Goal: Obtain resource: Obtain resource

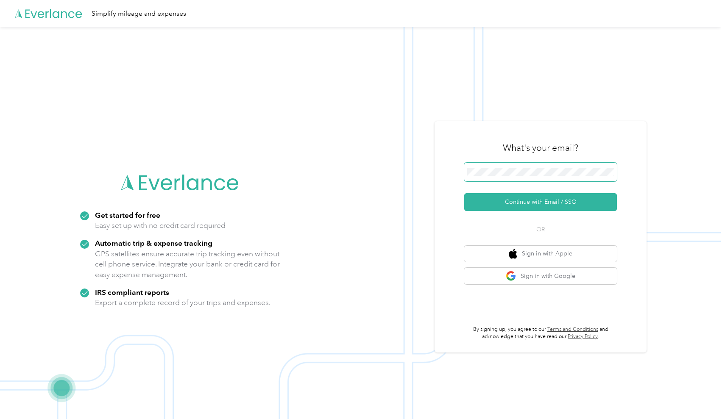
click at [502, 177] on span at bounding box center [540, 172] width 153 height 19
click at [545, 200] on button "Continue with Email / SSO" at bounding box center [540, 202] width 153 height 18
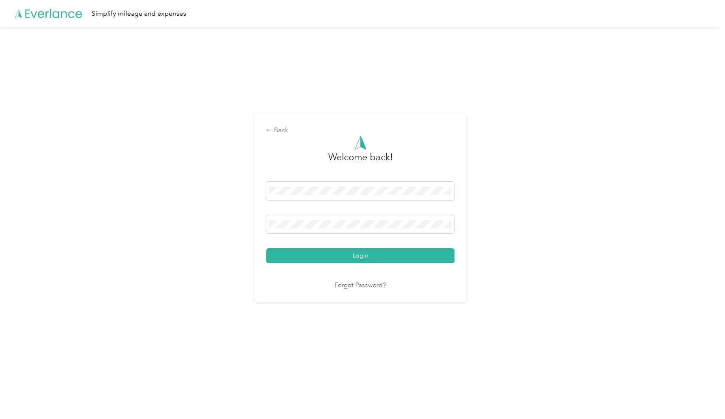
click at [362, 256] on button "Login" at bounding box center [360, 255] width 188 height 15
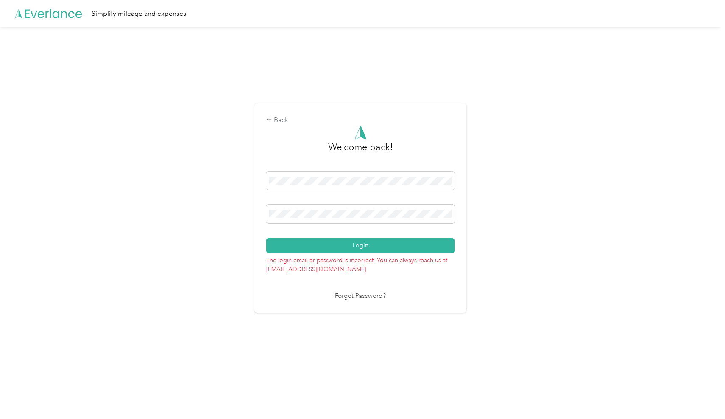
click at [188, 206] on div "Back Welcome back! Login The login email or password is incorrect. You can alwa…" at bounding box center [360, 211] width 720 height 369
click at [362, 245] on button "Login" at bounding box center [360, 245] width 188 height 15
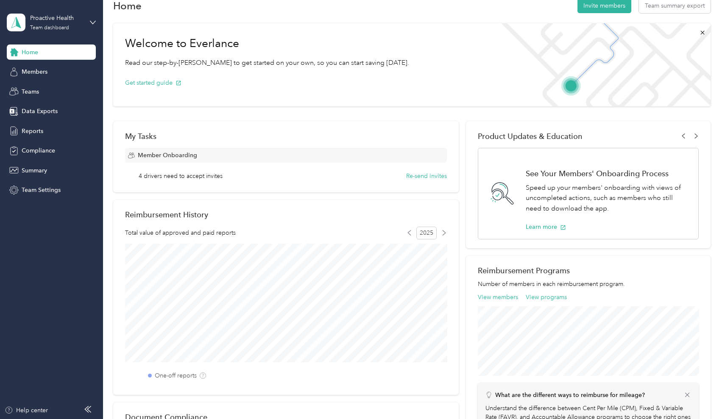
scroll to position [17, 0]
click at [26, 131] on span "Reports" at bounding box center [33, 131] width 22 height 9
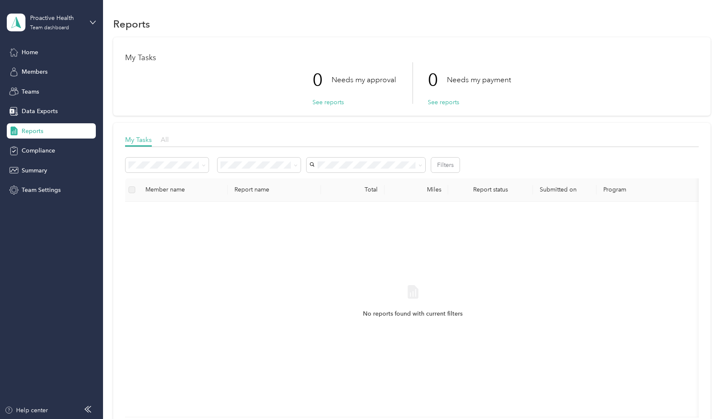
click at [167, 139] on span "All" at bounding box center [165, 140] width 8 height 8
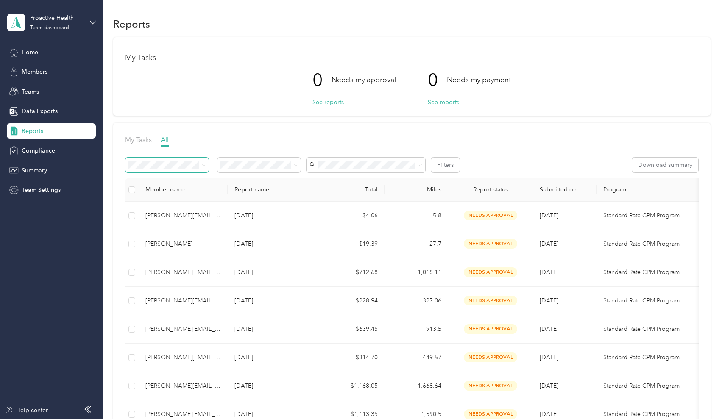
click at [206, 167] on span at bounding box center [166, 165] width 83 height 15
click at [204, 167] on icon at bounding box center [204, 166] width 4 height 4
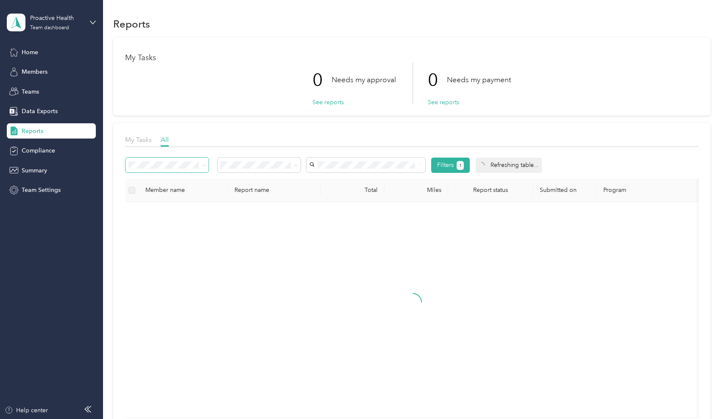
drag, startPoint x: 328, startPoint y: 169, endPoint x: 300, endPoint y: 124, distance: 53.0
click at [300, 124] on div "My Tasks All Filters 1 Refreshing table... Member name Report name Total Miles …" at bounding box center [411, 276] width 597 height 307
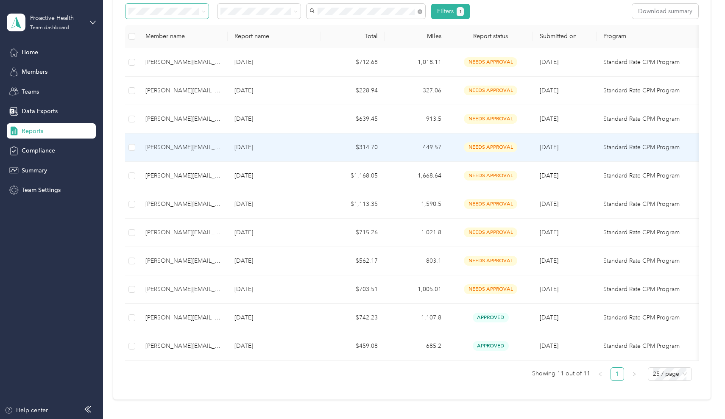
scroll to position [168, 0]
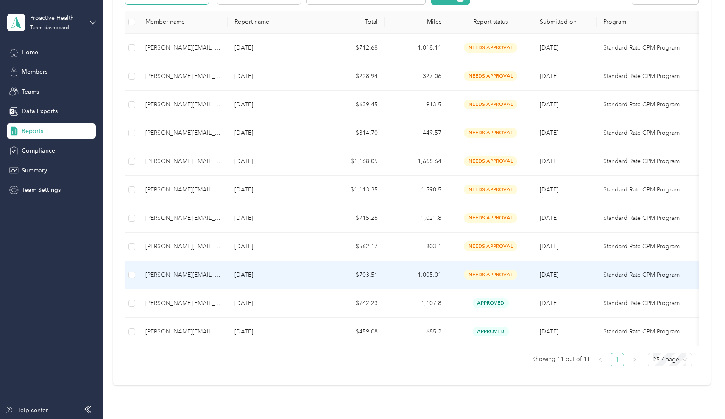
click at [554, 273] on span "8/8/2025" at bounding box center [549, 274] width 19 height 7
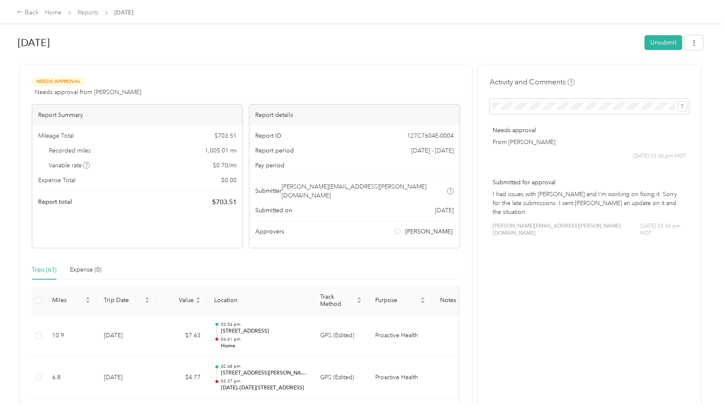
scroll to position [10, 0]
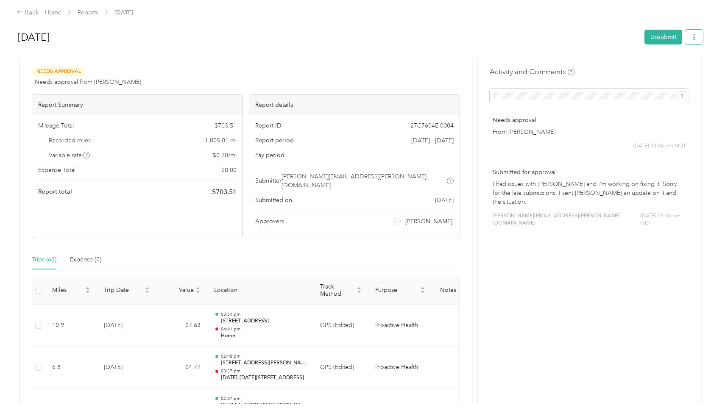
click at [697, 36] on icon "button" at bounding box center [694, 37] width 6 height 6
click at [681, 65] on span "Download" at bounding box center [672, 68] width 28 height 9
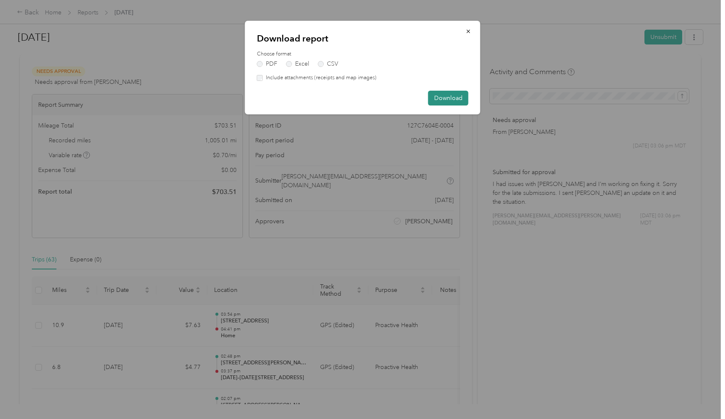
click at [442, 98] on button "Download" at bounding box center [448, 98] width 40 height 15
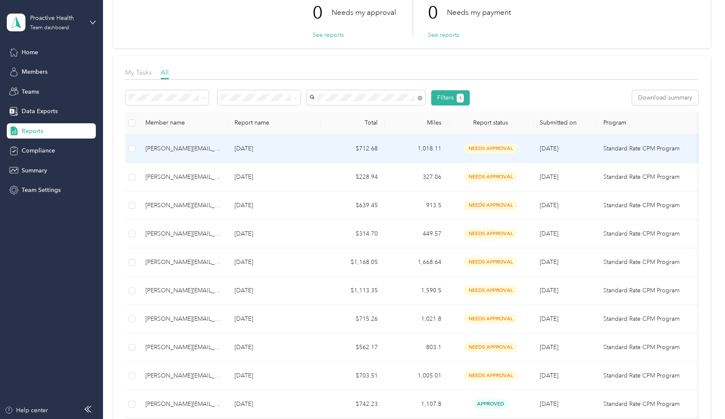
scroll to position [86, 0]
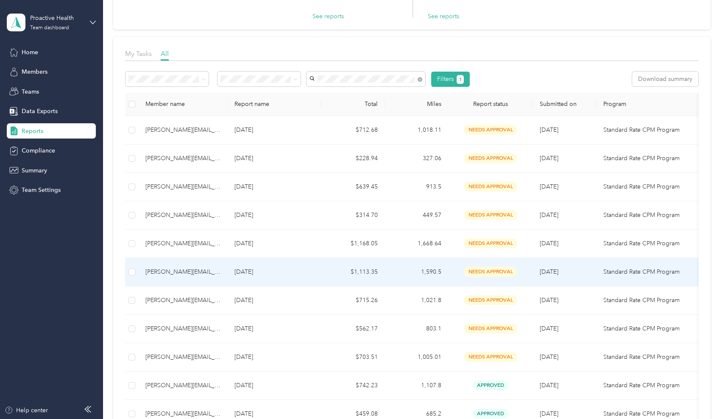
click at [351, 273] on td "$1,113.35" at bounding box center [353, 272] width 64 height 28
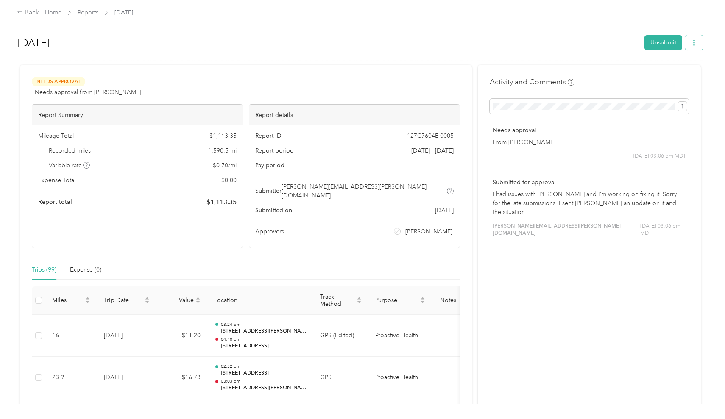
click at [700, 46] on button "button" at bounding box center [694, 42] width 18 height 15
click at [669, 70] on span "Download" at bounding box center [672, 74] width 28 height 9
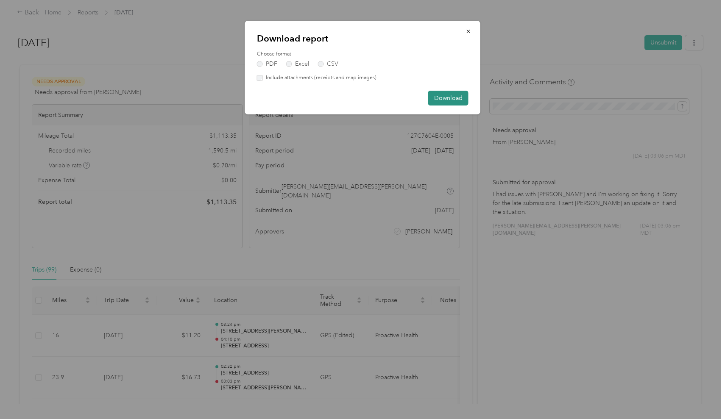
click at [441, 98] on button "Download" at bounding box center [448, 98] width 40 height 15
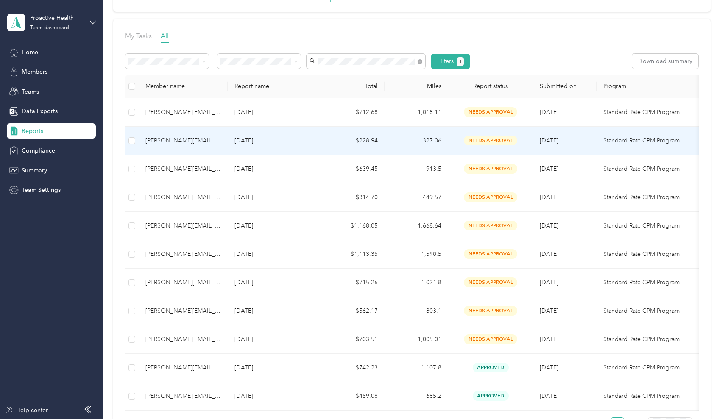
scroll to position [105, 0]
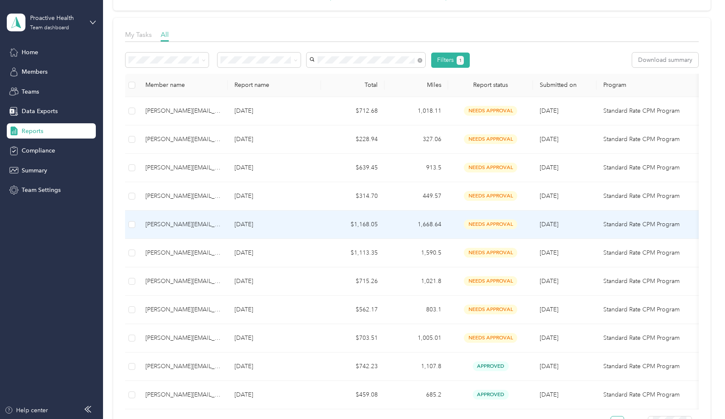
click at [364, 225] on td "$1,168.05" at bounding box center [353, 225] width 64 height 28
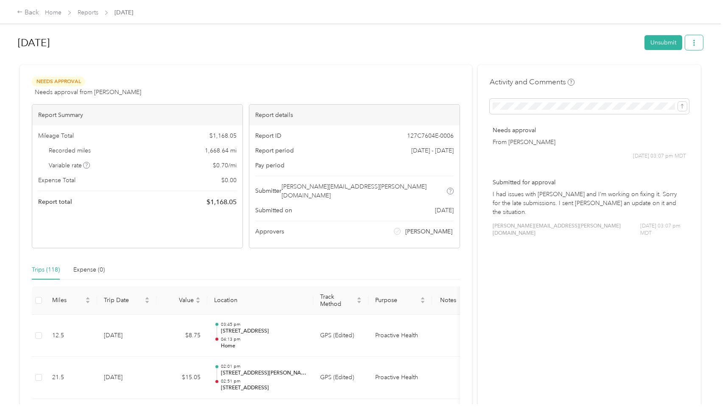
click at [697, 38] on button "button" at bounding box center [694, 42] width 18 height 15
click at [674, 70] on span "Download" at bounding box center [672, 74] width 28 height 9
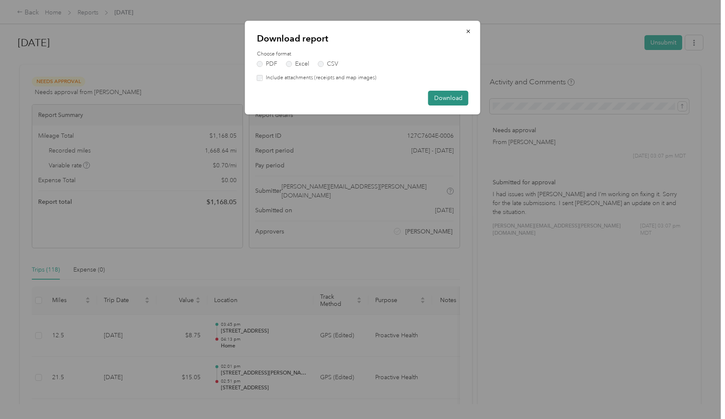
click at [448, 97] on button "Download" at bounding box center [448, 98] width 40 height 15
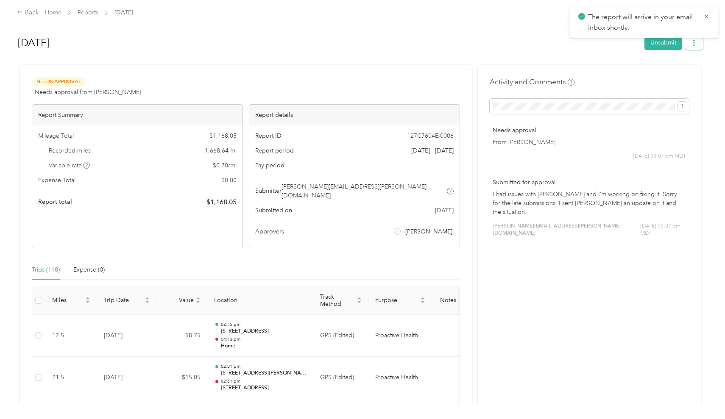
click at [697, 45] on icon "button" at bounding box center [694, 43] width 6 height 6
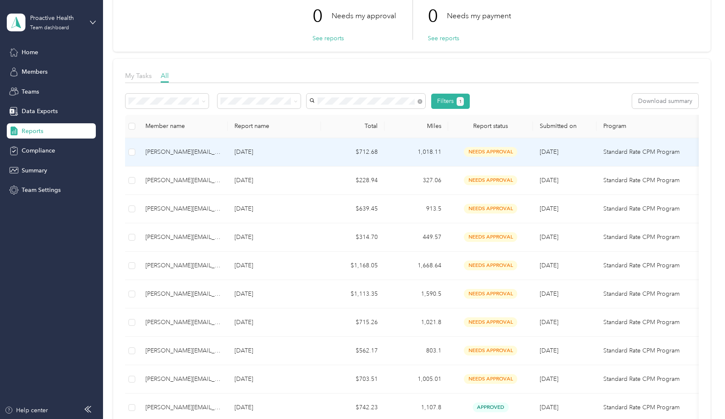
scroll to position [72, 0]
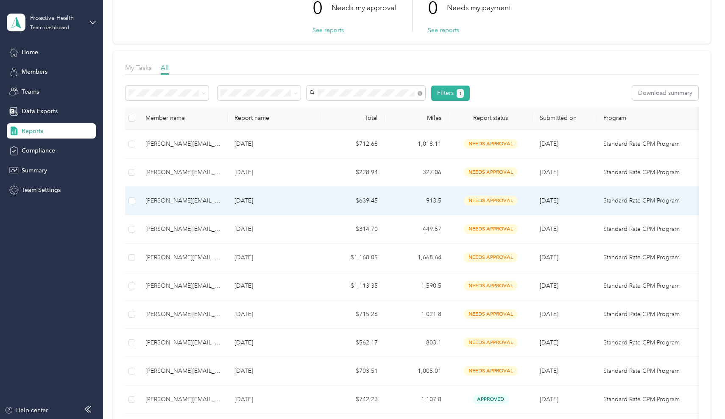
click at [323, 197] on td "$639.45" at bounding box center [353, 201] width 64 height 28
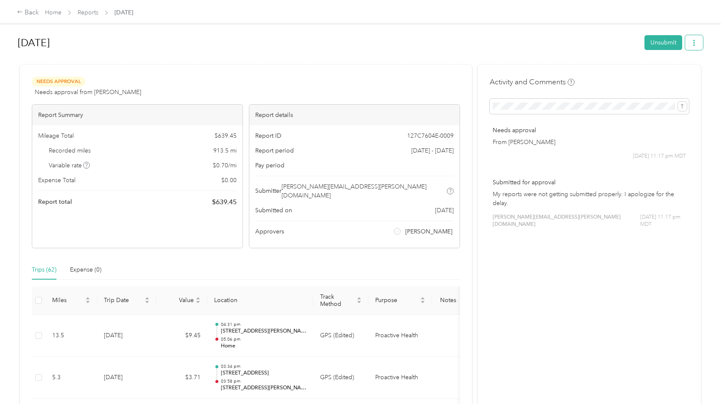
click at [694, 40] on icon "button" at bounding box center [694, 43] width 6 height 6
click at [672, 74] on span "Download" at bounding box center [672, 74] width 28 height 9
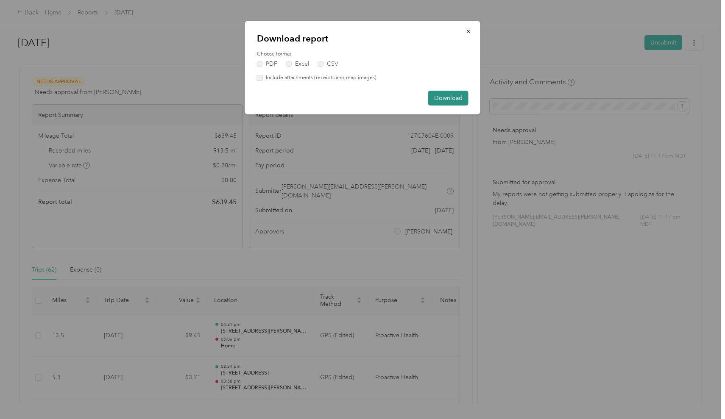
click at [449, 97] on button "Download" at bounding box center [448, 98] width 40 height 15
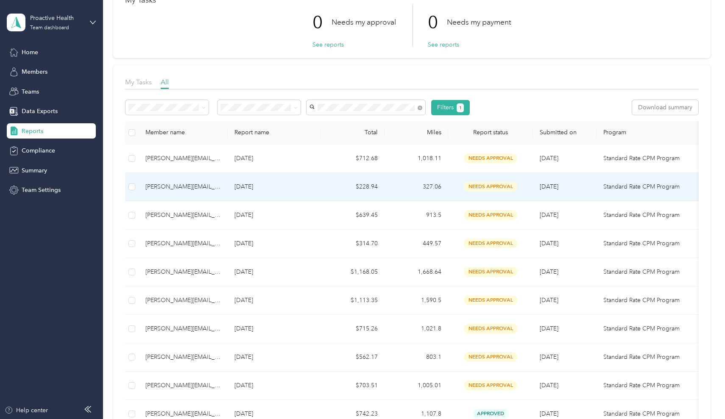
scroll to position [59, 0]
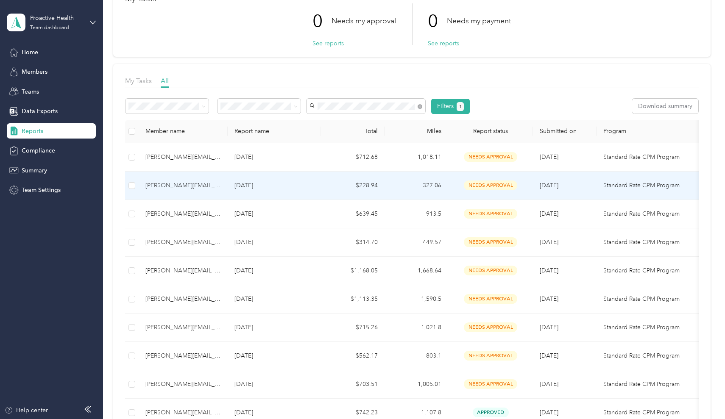
click at [531, 191] on td "needs approval" at bounding box center [490, 186] width 85 height 28
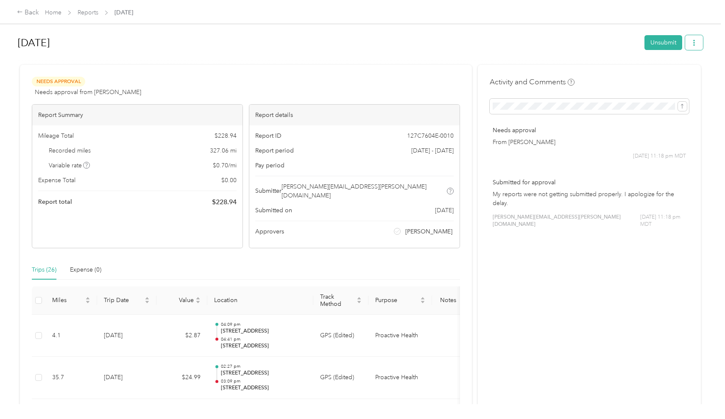
click at [700, 46] on button "button" at bounding box center [694, 42] width 18 height 15
click at [670, 71] on span "Download" at bounding box center [672, 74] width 28 height 9
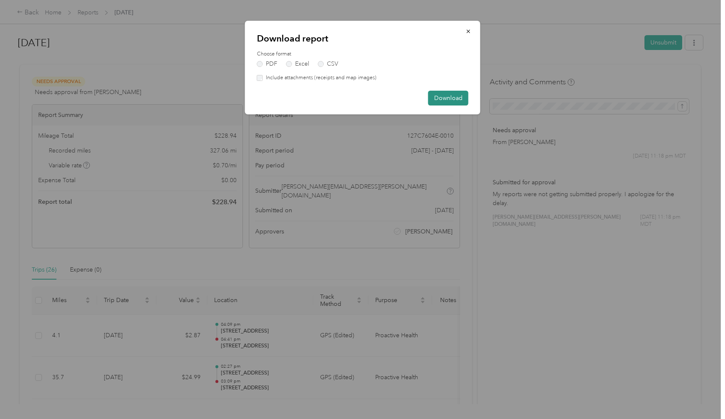
click at [459, 101] on button "Download" at bounding box center [448, 98] width 40 height 15
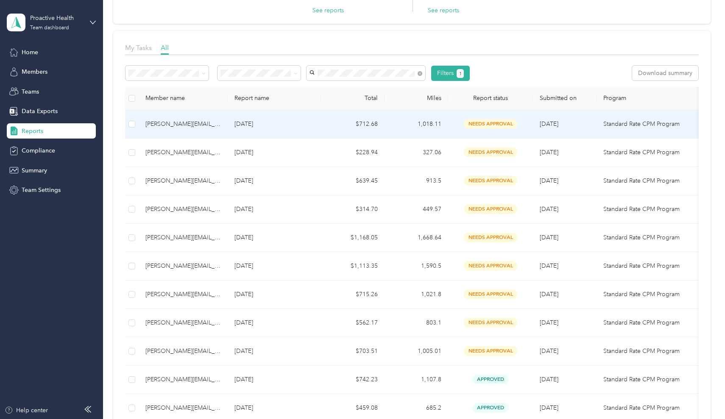
scroll to position [118, 0]
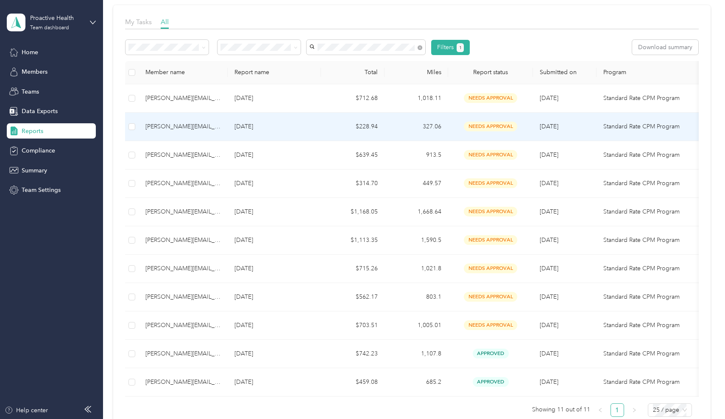
click at [279, 120] on td "May 2025" at bounding box center [274, 127] width 93 height 28
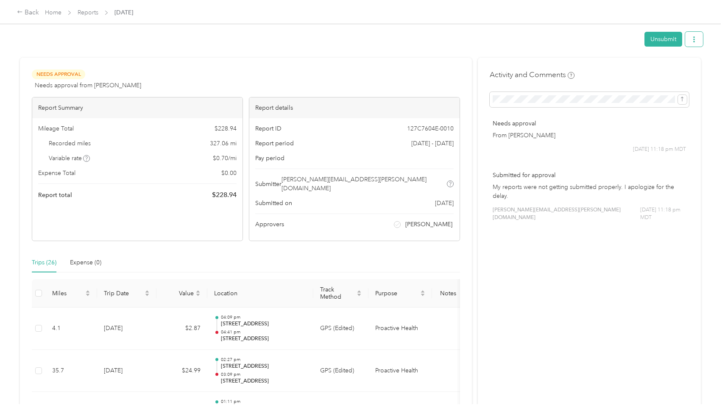
click at [698, 35] on button "button" at bounding box center [694, 39] width 18 height 15
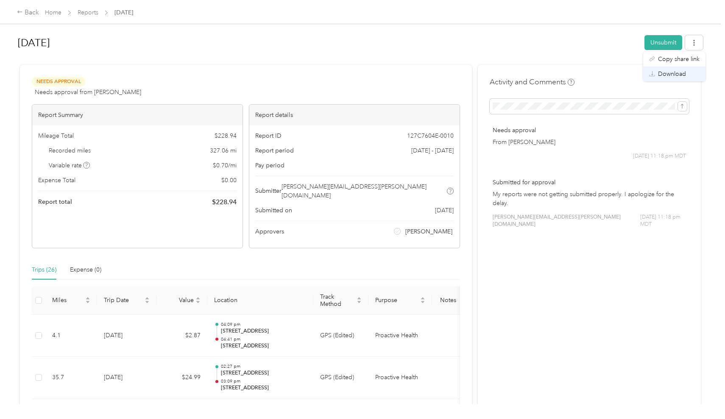
click at [673, 72] on span "Download" at bounding box center [672, 74] width 28 height 9
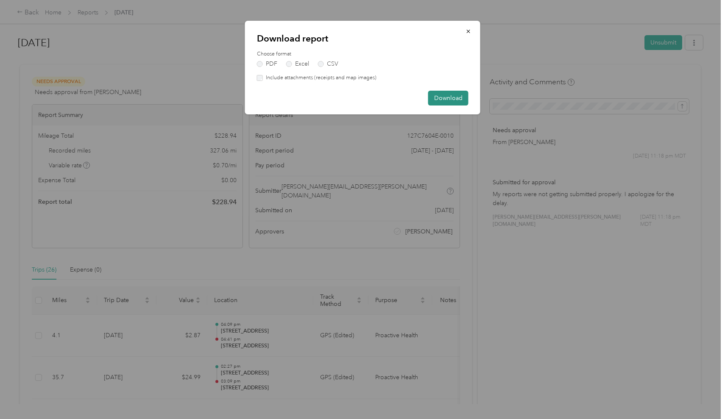
click at [446, 100] on button "Download" at bounding box center [448, 98] width 40 height 15
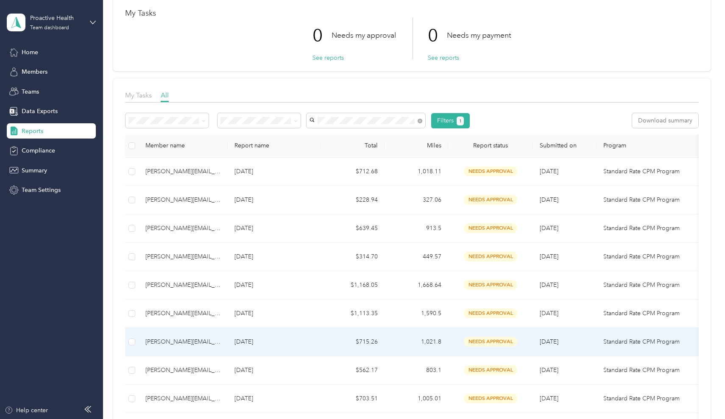
scroll to position [46, 0]
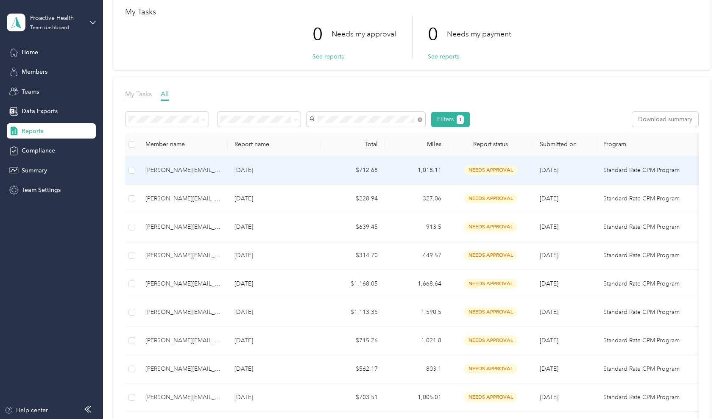
click at [436, 179] on td "1,018.11" at bounding box center [416, 170] width 64 height 28
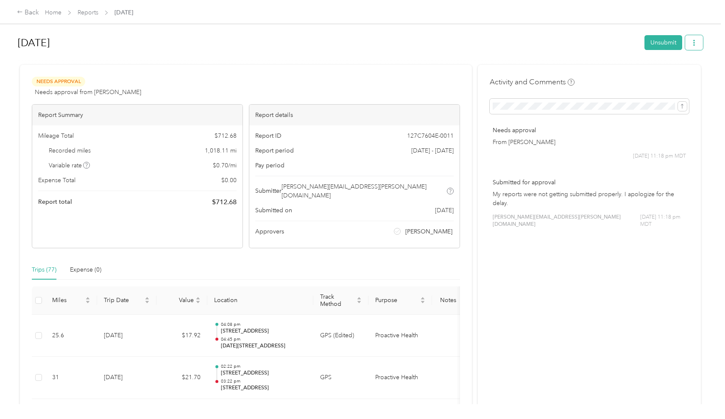
click at [697, 42] on icon "button" at bounding box center [694, 43] width 6 height 6
click at [667, 73] on span "Download" at bounding box center [672, 74] width 28 height 9
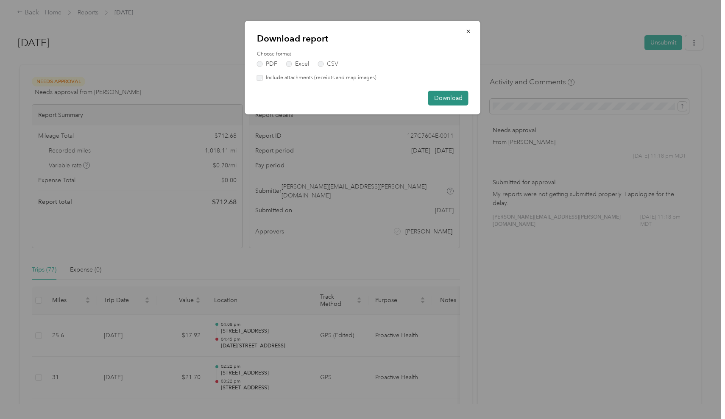
click at [445, 97] on button "Download" at bounding box center [448, 98] width 40 height 15
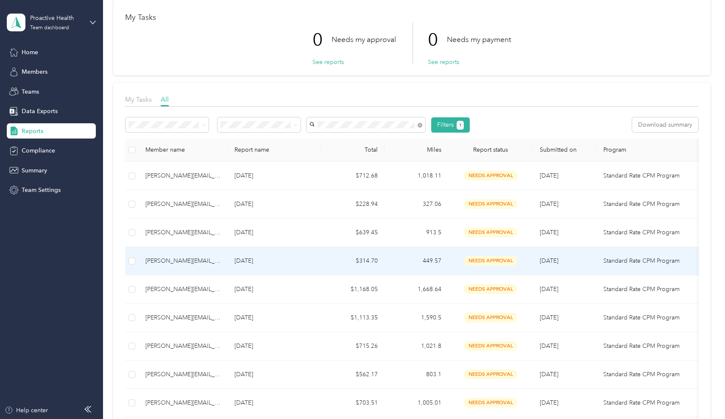
scroll to position [42, 0]
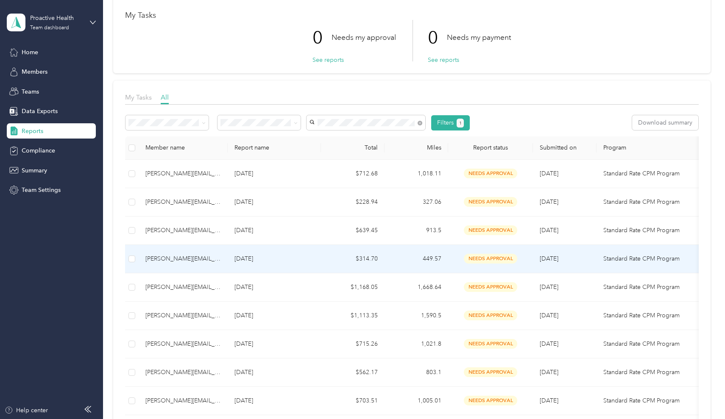
click at [284, 266] on td "Jul 2025" at bounding box center [274, 259] width 93 height 28
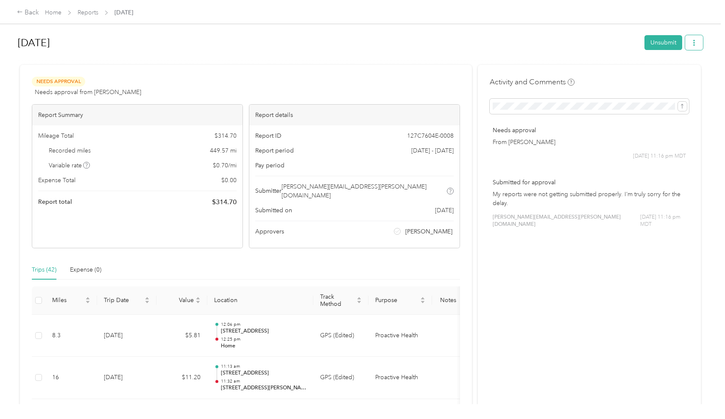
click at [695, 36] on button "button" at bounding box center [694, 42] width 18 height 15
click at [680, 71] on span "Download" at bounding box center [672, 74] width 28 height 9
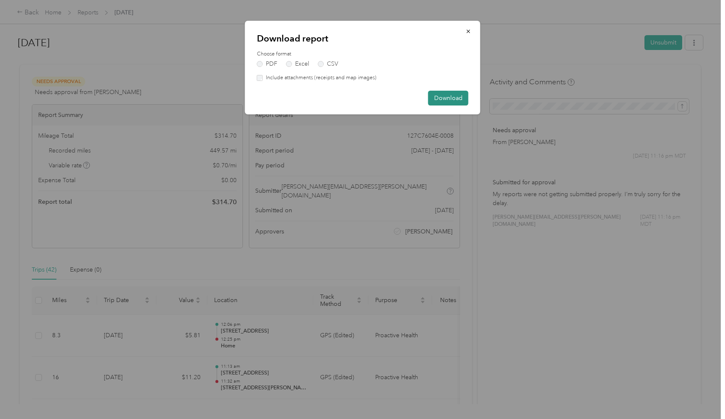
click at [455, 94] on button "Download" at bounding box center [448, 98] width 40 height 15
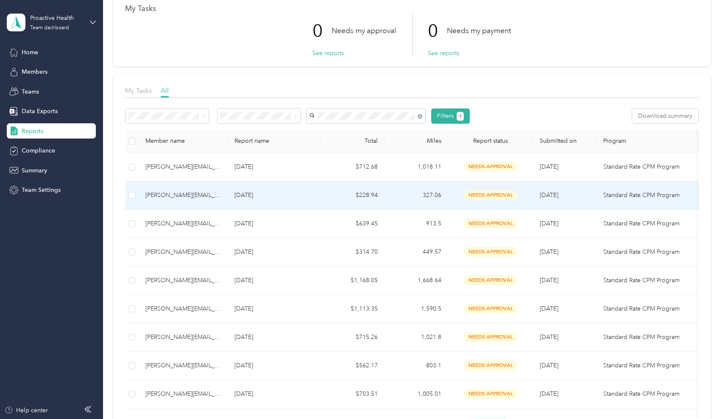
scroll to position [46, 0]
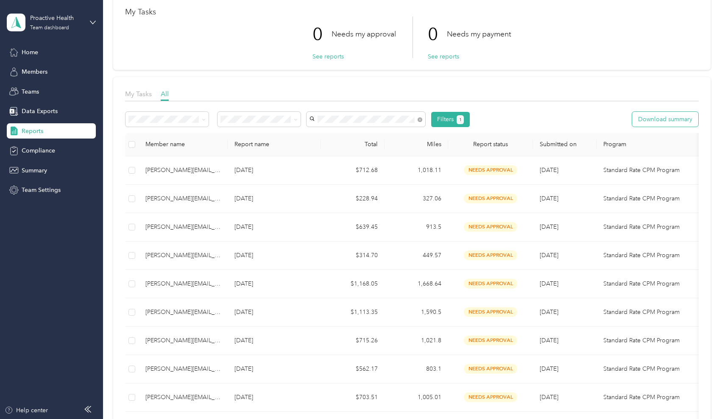
click at [641, 119] on button "Download summary" at bounding box center [665, 119] width 66 height 15
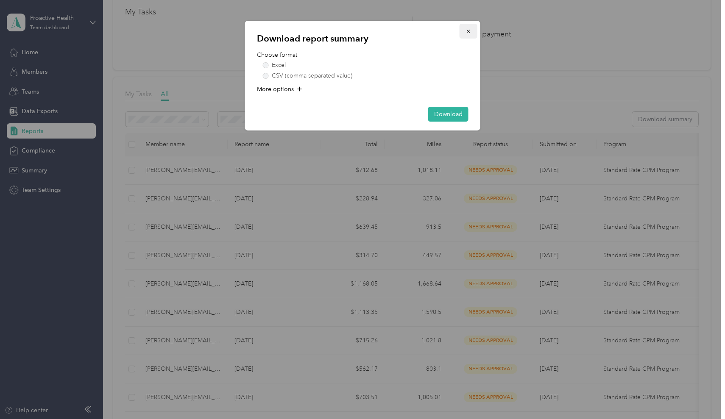
click at [468, 32] on icon "button" at bounding box center [468, 31] width 6 height 6
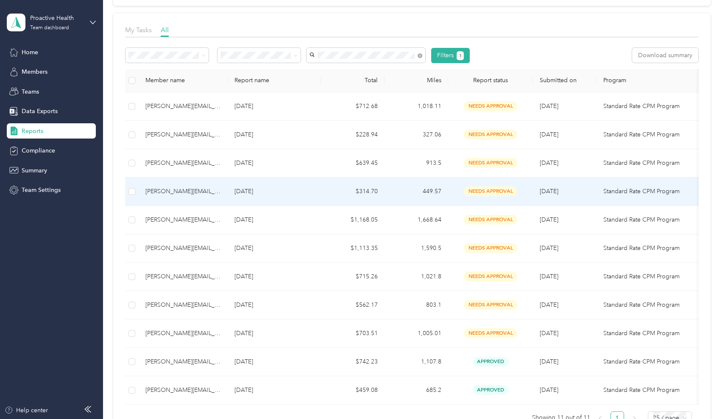
scroll to position [110, 0]
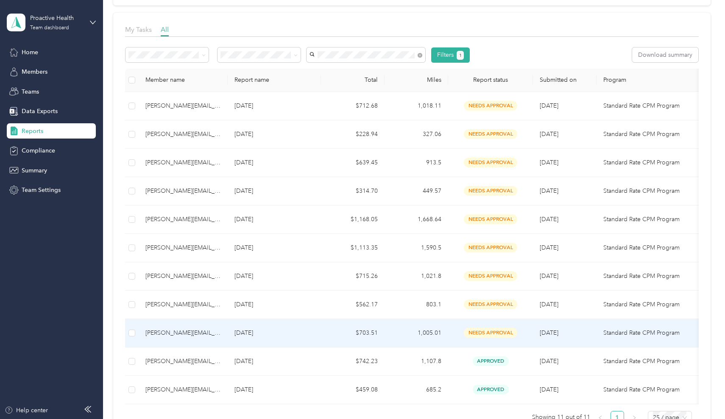
click at [453, 331] on td "needs approval" at bounding box center [490, 333] width 85 height 28
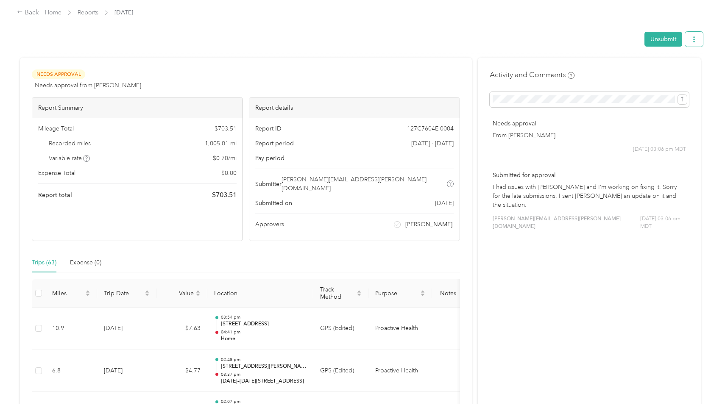
click at [691, 36] on button "button" at bounding box center [694, 39] width 18 height 15
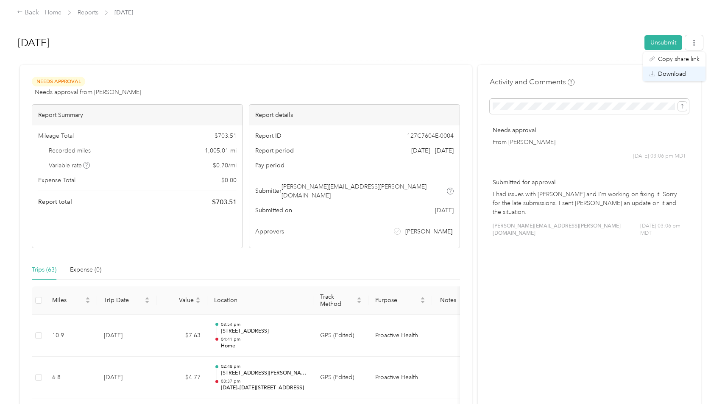
click at [667, 71] on span "Download" at bounding box center [672, 74] width 28 height 9
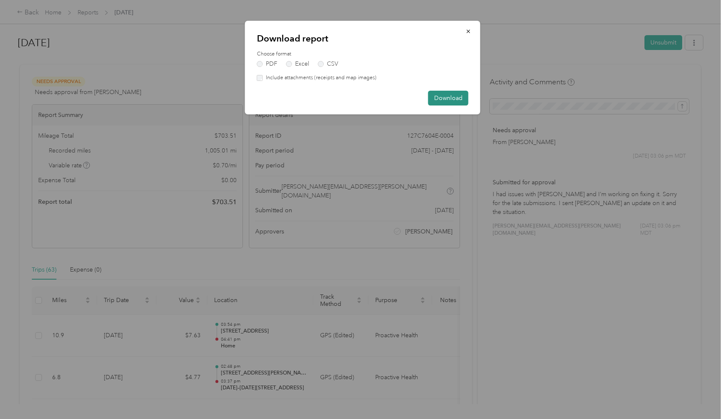
click at [436, 98] on button "Download" at bounding box center [448, 98] width 40 height 15
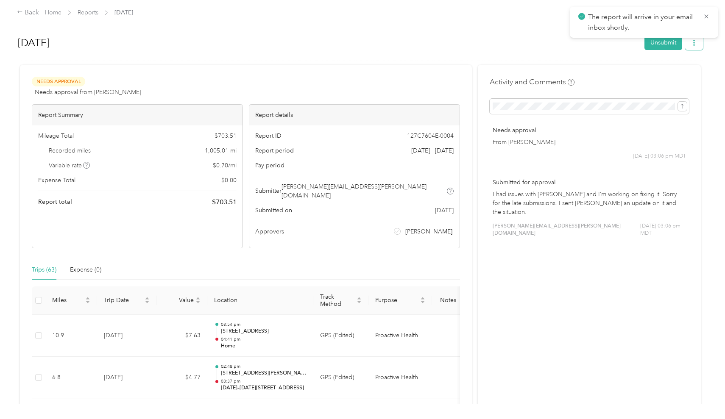
click at [700, 44] on button "button" at bounding box center [694, 42] width 18 height 15
click at [31, 12] on div "Back" at bounding box center [28, 13] width 22 height 10
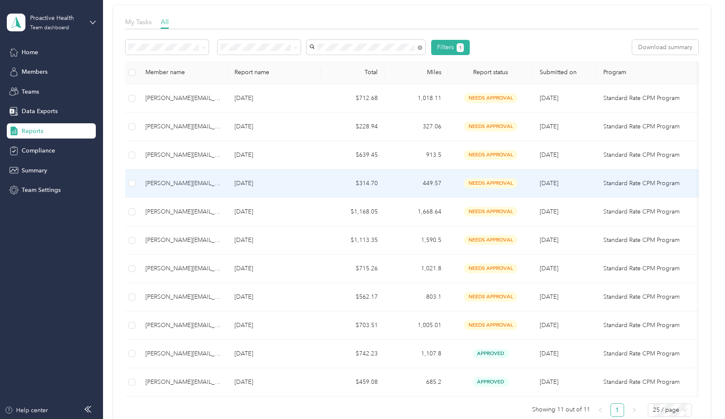
scroll to position [117, 0]
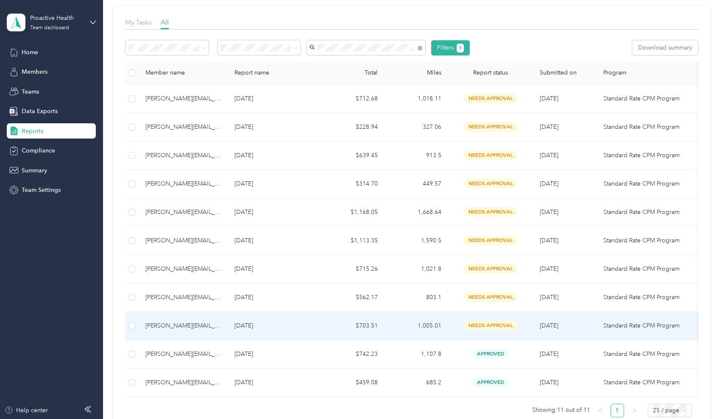
click at [419, 327] on td "1,005.01" at bounding box center [416, 326] width 64 height 28
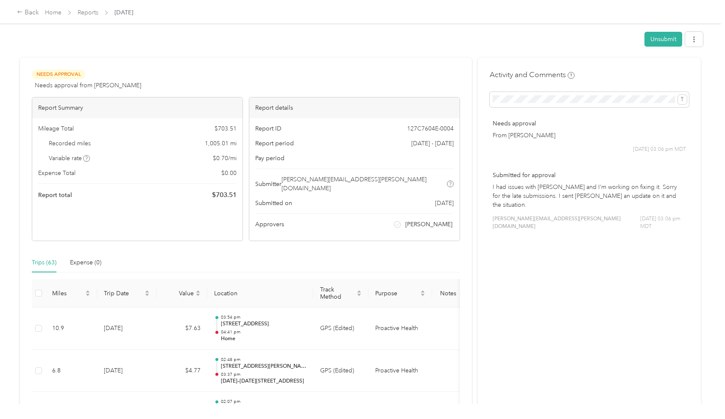
click at [706, 40] on div "Unsubmit Needs Approval Needs approval from Landon Hale View activity & comment…" at bounding box center [360, 202] width 720 height 404
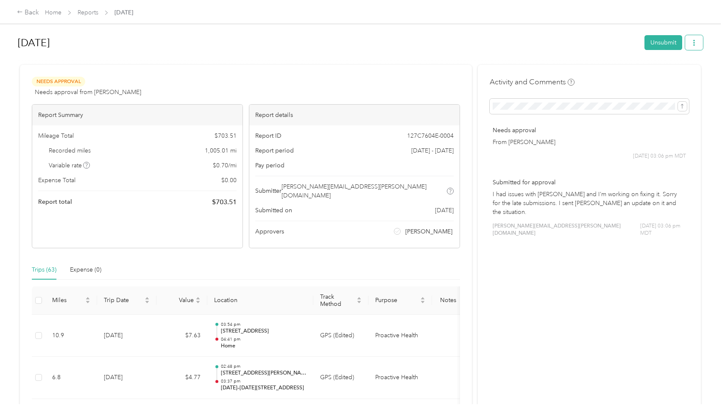
click at [699, 40] on button "button" at bounding box center [694, 42] width 18 height 15
click at [685, 55] on span "Copy share link" at bounding box center [679, 59] width 42 height 9
click at [92, 10] on link "Reports" at bounding box center [88, 12] width 21 height 7
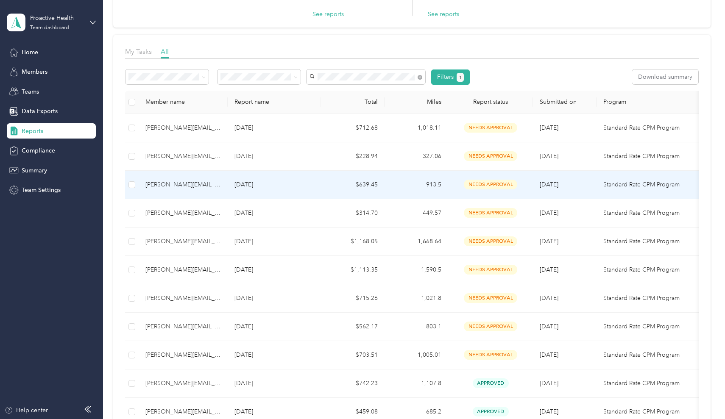
scroll to position [92, 0]
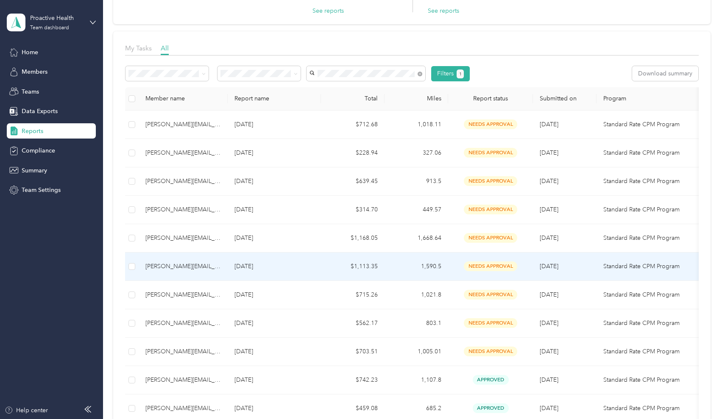
click at [579, 268] on td "8/8/2025" at bounding box center [565, 267] width 64 height 28
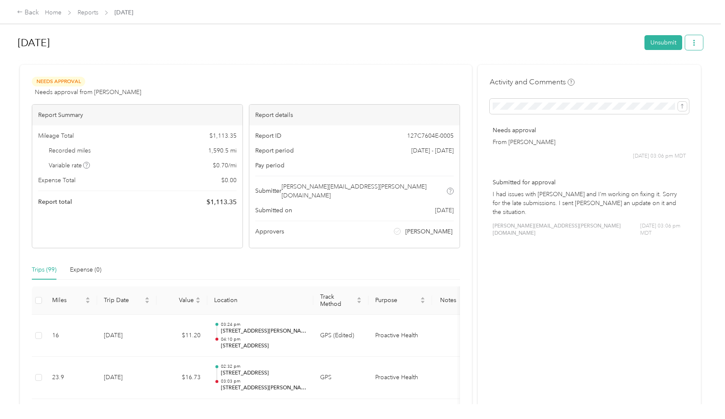
click at [695, 42] on icon "button" at bounding box center [694, 43] width 6 height 6
click at [683, 60] on span "Copy share link" at bounding box center [679, 59] width 42 height 9
click at [85, 15] on link "Reports" at bounding box center [88, 12] width 21 height 7
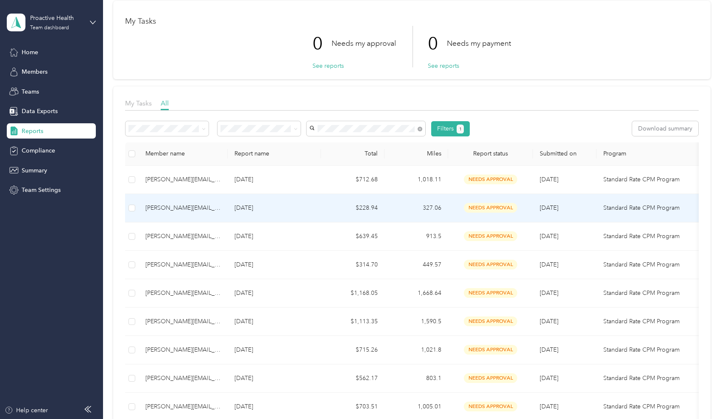
scroll to position [39, 0]
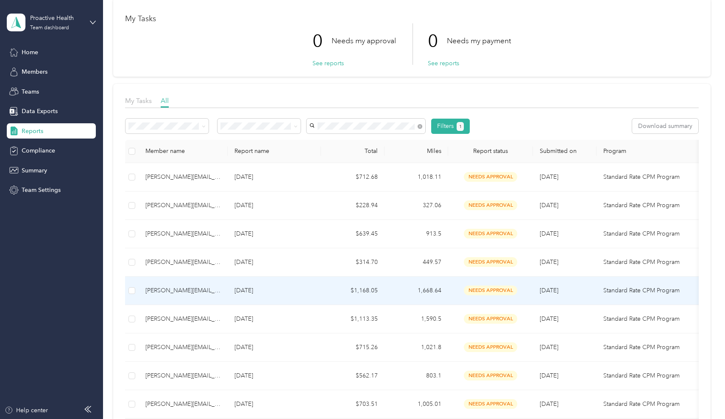
click at [531, 285] on td "needs approval" at bounding box center [490, 291] width 85 height 28
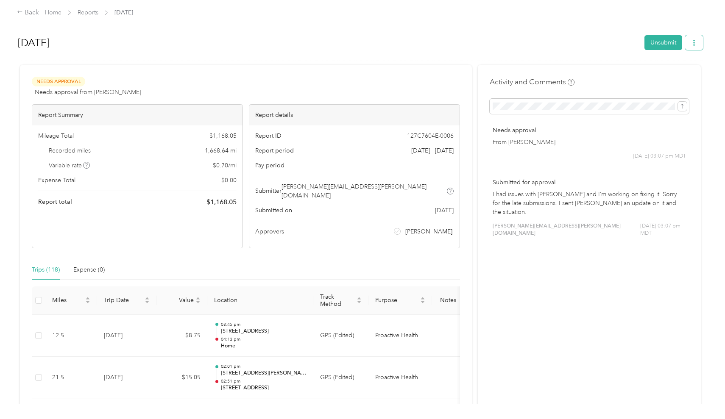
click at [695, 36] on button "button" at bounding box center [694, 42] width 18 height 15
click at [686, 61] on span "Copy share link" at bounding box center [679, 59] width 42 height 9
click at [91, 12] on link "Reports" at bounding box center [88, 12] width 21 height 7
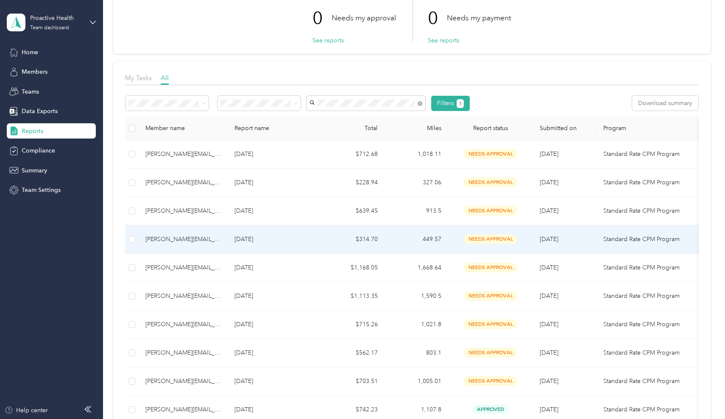
scroll to position [66, 0]
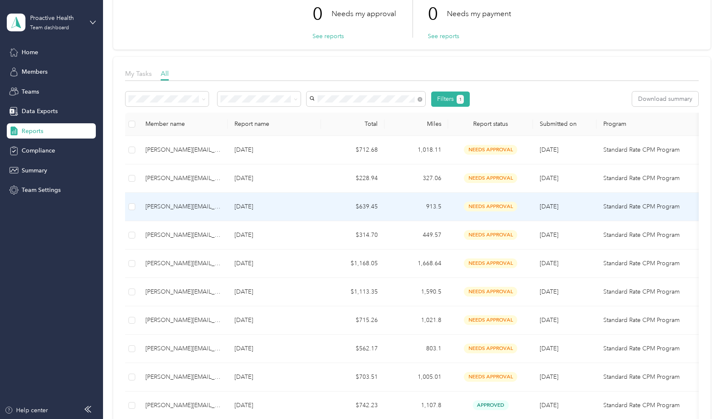
click at [602, 211] on td "Standard Rate CPM Program" at bounding box center [649, 207] width 106 height 28
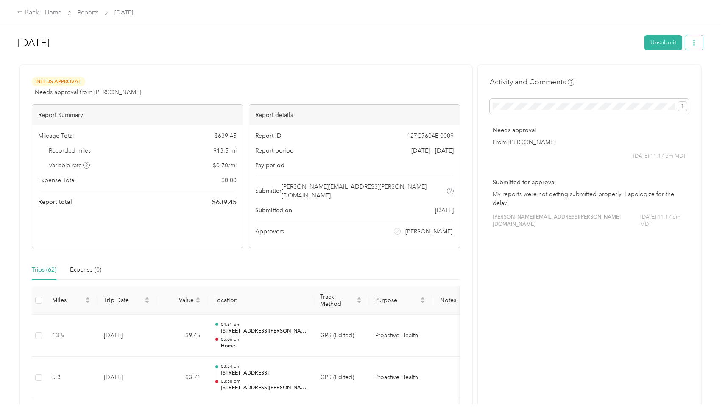
click at [697, 40] on icon "button" at bounding box center [694, 43] width 6 height 6
click at [678, 58] on span "Copy share link" at bounding box center [679, 59] width 42 height 9
click at [87, 14] on link "Reports" at bounding box center [88, 12] width 21 height 7
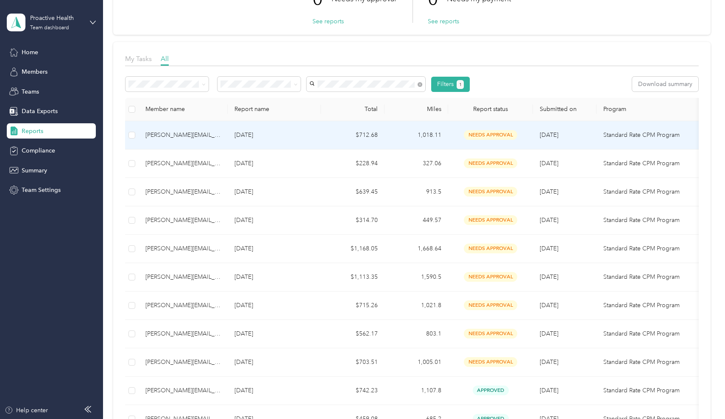
scroll to position [83, 0]
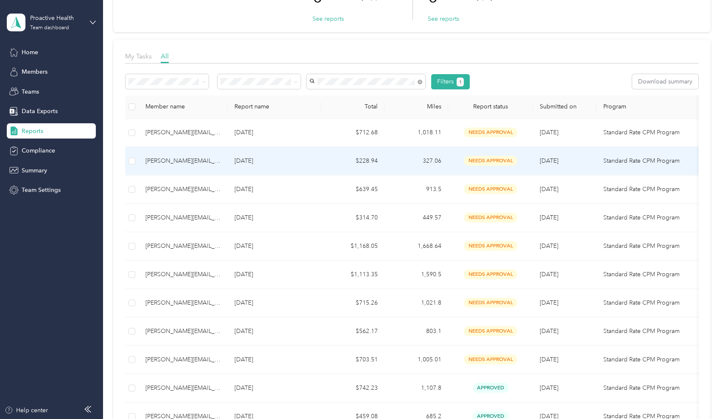
click at [310, 163] on p "May 2025" at bounding box center [274, 160] width 80 height 9
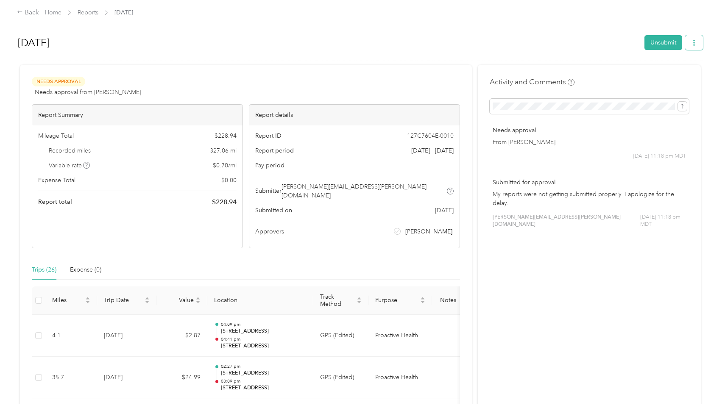
click at [699, 45] on button "button" at bounding box center [694, 42] width 18 height 15
click at [676, 60] on span "Copy share link" at bounding box center [679, 59] width 42 height 9
click at [90, 13] on link "Reports" at bounding box center [88, 12] width 21 height 7
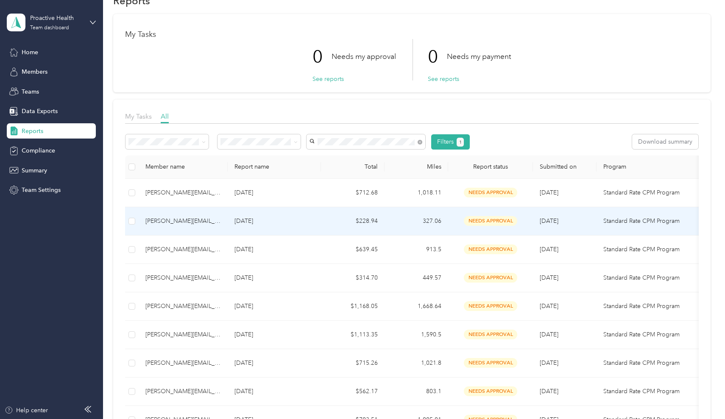
scroll to position [29, 0]
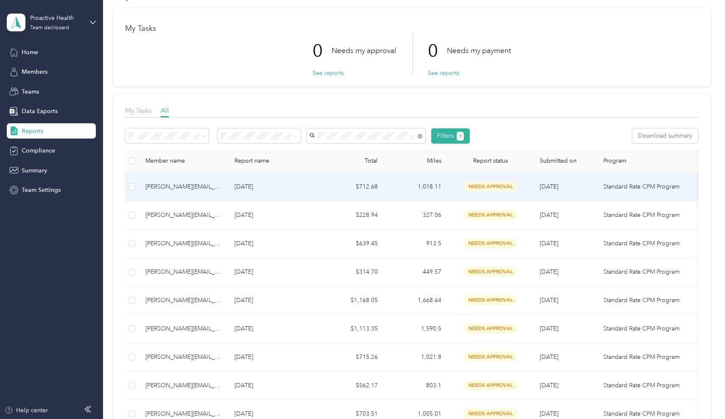
click at [367, 188] on td "$712.68" at bounding box center [353, 187] width 64 height 28
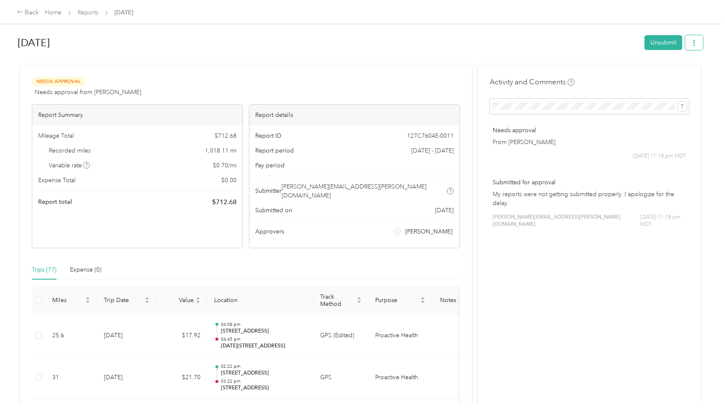
click at [692, 41] on button "button" at bounding box center [694, 42] width 18 height 15
click at [678, 61] on span "Copy share link" at bounding box center [679, 59] width 42 height 9
click at [92, 14] on link "Reports" at bounding box center [88, 12] width 21 height 7
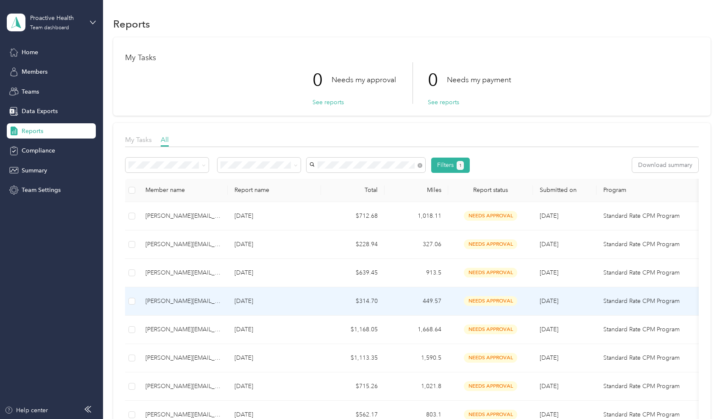
click at [328, 313] on td "$314.70" at bounding box center [353, 301] width 64 height 28
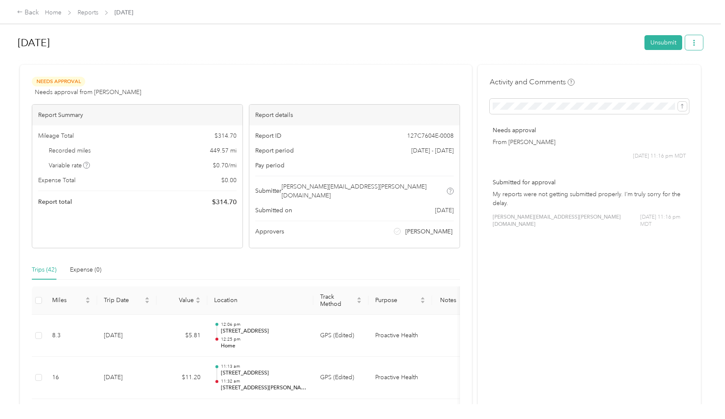
click at [699, 46] on button "button" at bounding box center [694, 42] width 18 height 15
click at [685, 61] on span "Copy share link" at bounding box center [679, 59] width 42 height 9
